Goal: Task Accomplishment & Management: Manage account settings

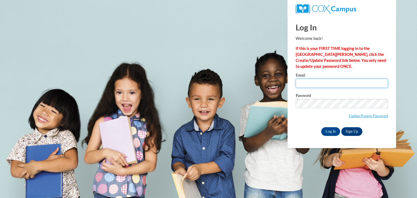
click at [312, 83] on input "Email" at bounding box center [342, 83] width 92 height 9
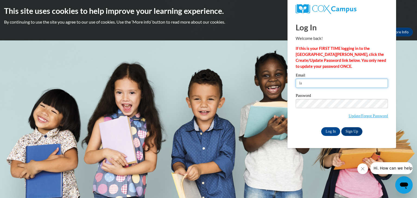
type input "l"
type input "kaelasandford@sccpss.org"
click at [382, 114] on link "Update/Forgot Password" at bounding box center [368, 116] width 39 height 4
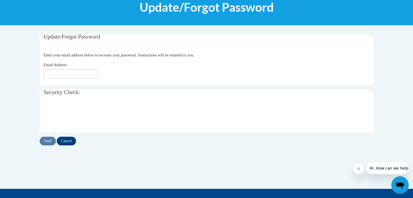
scroll to position [155, 0]
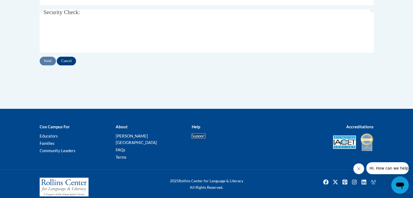
click at [194, 134] on link "Support" at bounding box center [199, 136] width 14 height 5
